Goal: Task Accomplishment & Management: Manage account settings

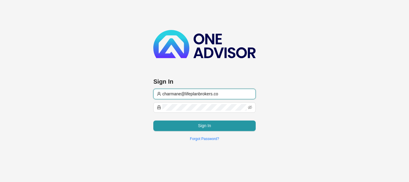
type input "[EMAIL_ADDRESS][DOMAIN_NAME]"
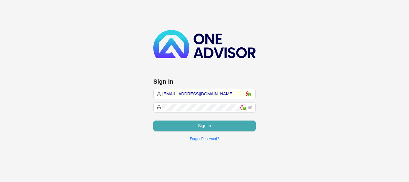
click at [224, 124] on button "Sign In" at bounding box center [204, 125] width 102 height 10
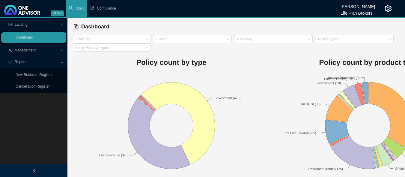
click at [34, 49] on span "Management" at bounding box center [25, 50] width 21 height 4
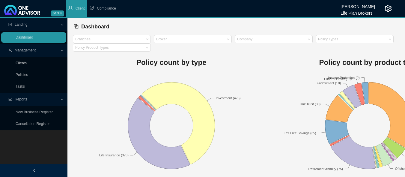
click at [27, 64] on link "Clients" at bounding box center [21, 63] width 11 height 4
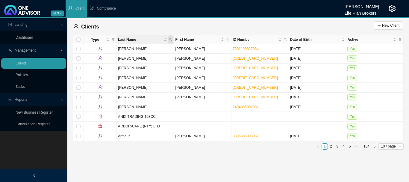
click at [172, 40] on icon "search" at bounding box center [170, 39] width 3 height 3
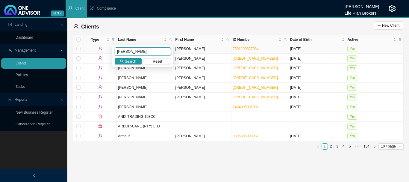
type input "[PERSON_NAME]"
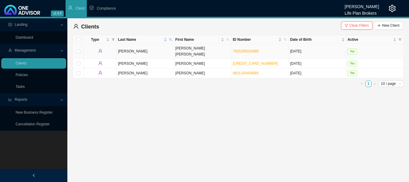
click at [377, 51] on td "Yes" at bounding box center [375, 51] width 58 height 15
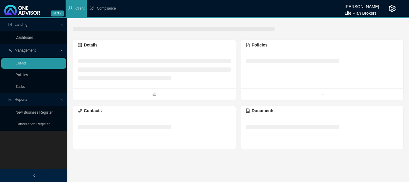
click at [282, 69] on div at bounding box center [322, 70] width 163 height 38
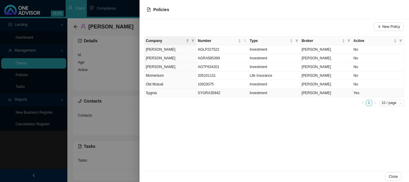
click at [382, 92] on td "Yes" at bounding box center [379, 93] width 52 height 9
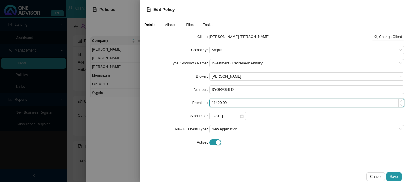
click at [232, 102] on input "11400.00" at bounding box center [307, 103] width 195 height 8
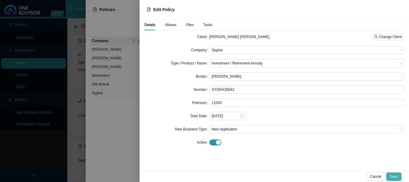
type input "11000.00"
click at [397, 175] on span "Save" at bounding box center [394, 177] width 8 height 6
